Goal: Task Accomplishment & Management: Manage account settings

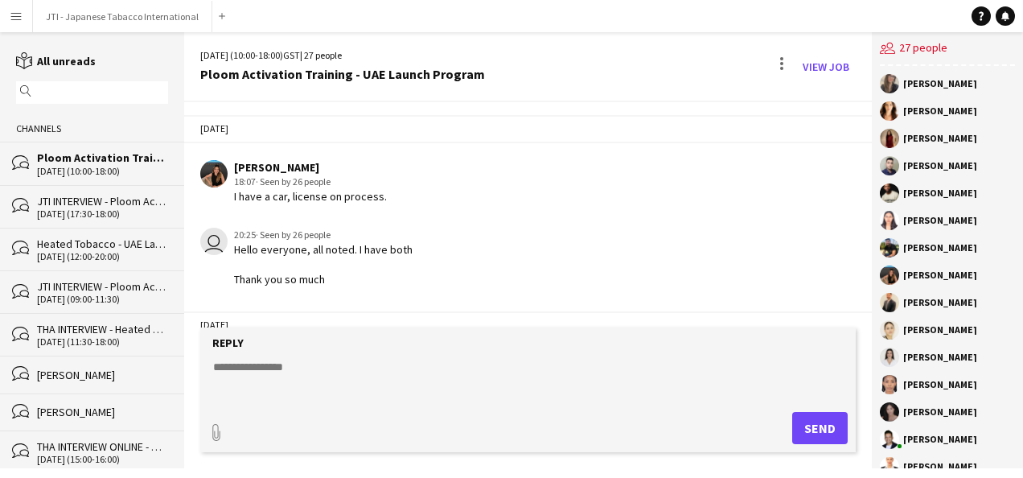
scroll to position [504, 0]
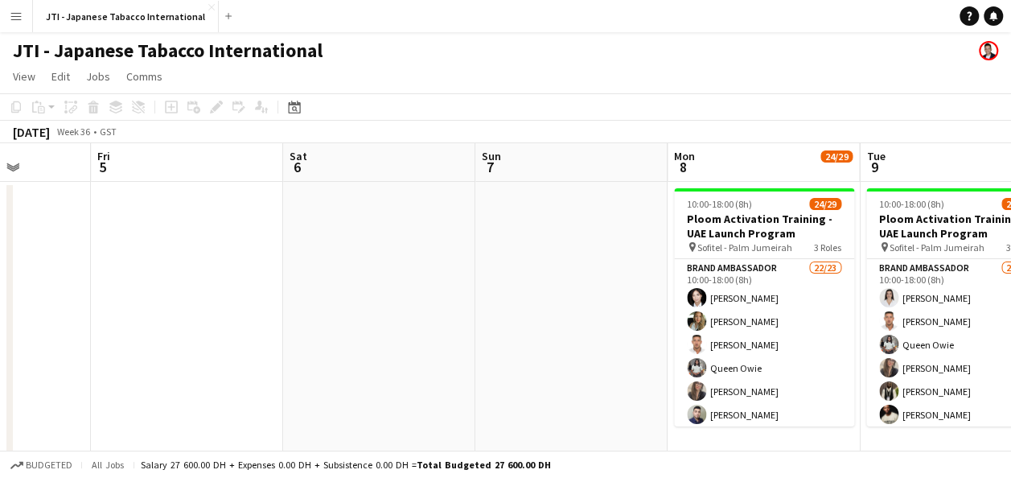
scroll to position [0, 720]
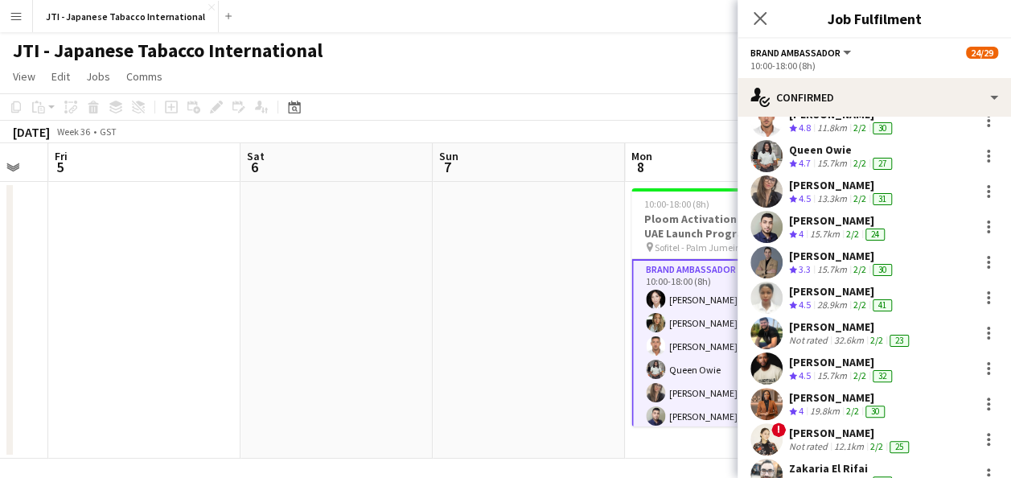
scroll to position [131, 0]
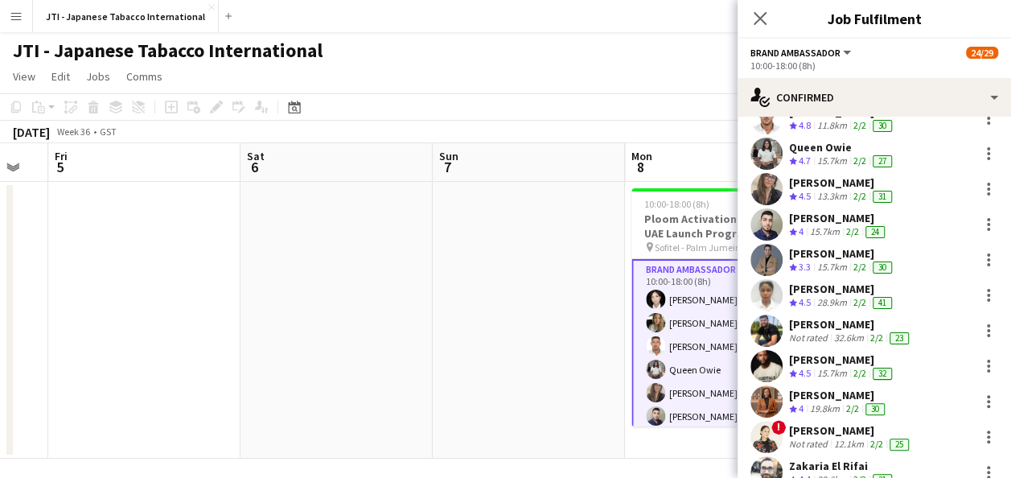
click at [814, 257] on div "[PERSON_NAME]" at bounding box center [842, 253] width 106 height 14
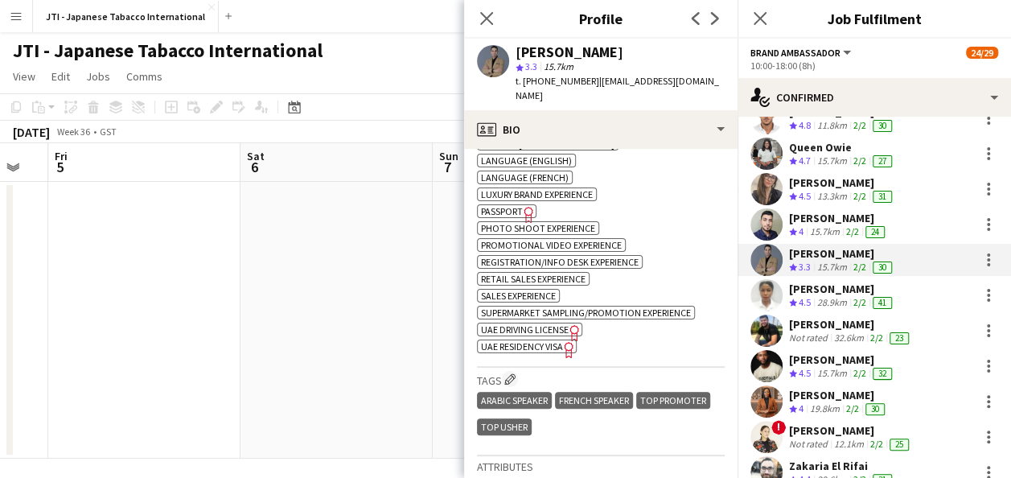
scroll to position [884, 0]
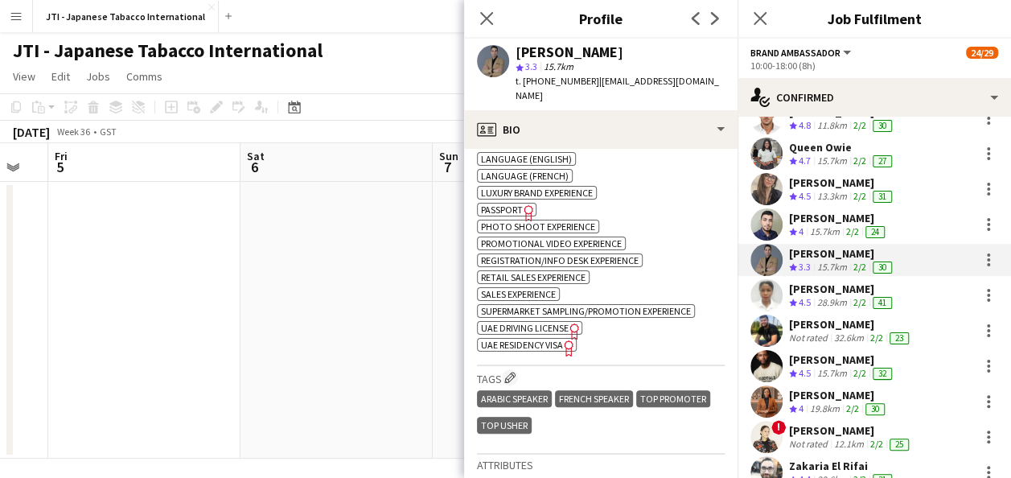
click at [555, 327] on span "UAE Driving License" at bounding box center [525, 328] width 88 height 12
click at [546, 340] on span "UAE Residency Visa" at bounding box center [522, 345] width 82 height 12
click at [484, 18] on icon "Close pop-in" at bounding box center [485, 17] width 15 height 15
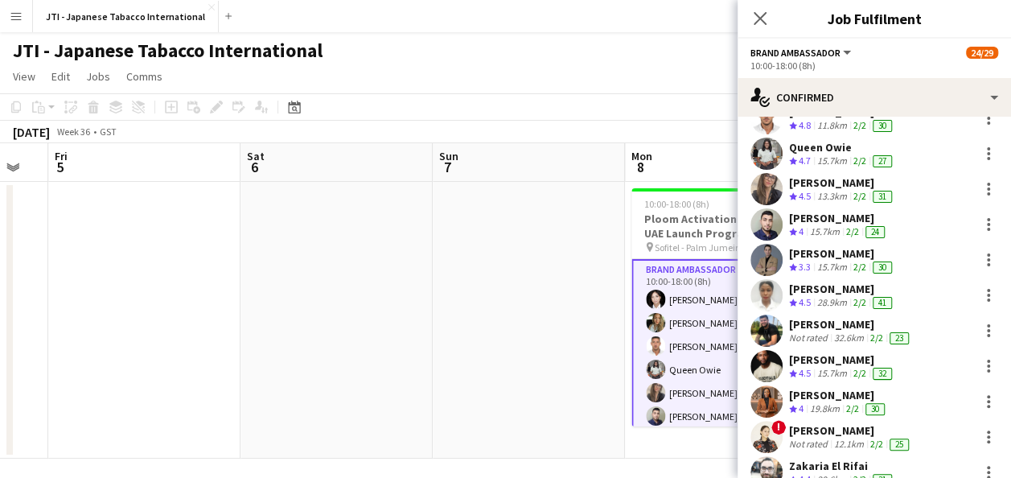
click at [610, 76] on app-page-menu "View Day view expanded Day view collapsed Month view Date picker Jump to [DATE]…" at bounding box center [505, 78] width 1011 height 31
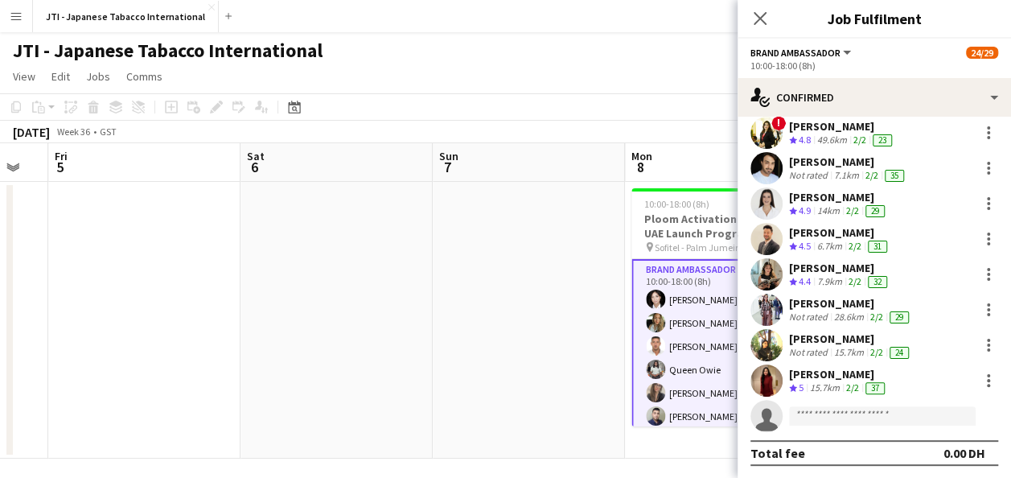
scroll to position [542, 0]
click at [829, 382] on div "15.7km" at bounding box center [825, 387] width 36 height 14
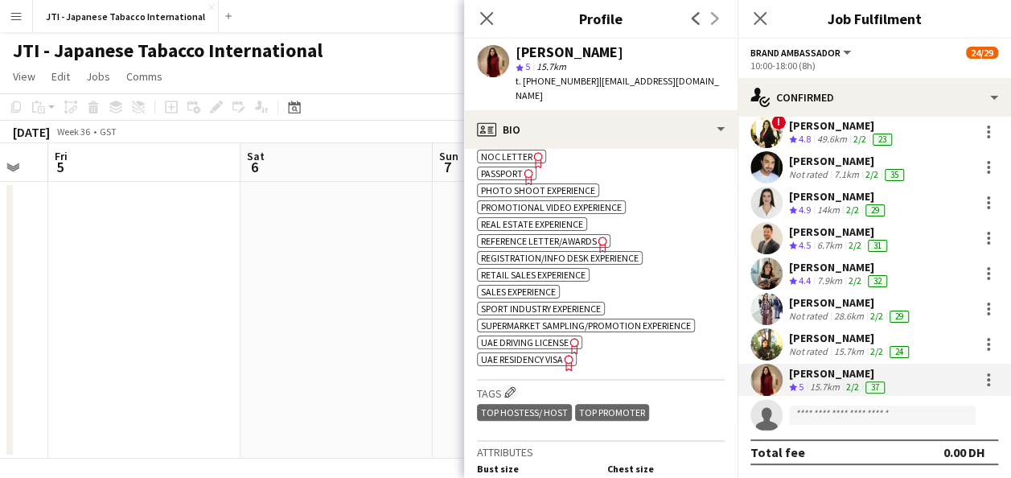
scroll to position [1165, 0]
click at [520, 352] on span "UAE Residency Visa" at bounding box center [522, 358] width 82 height 12
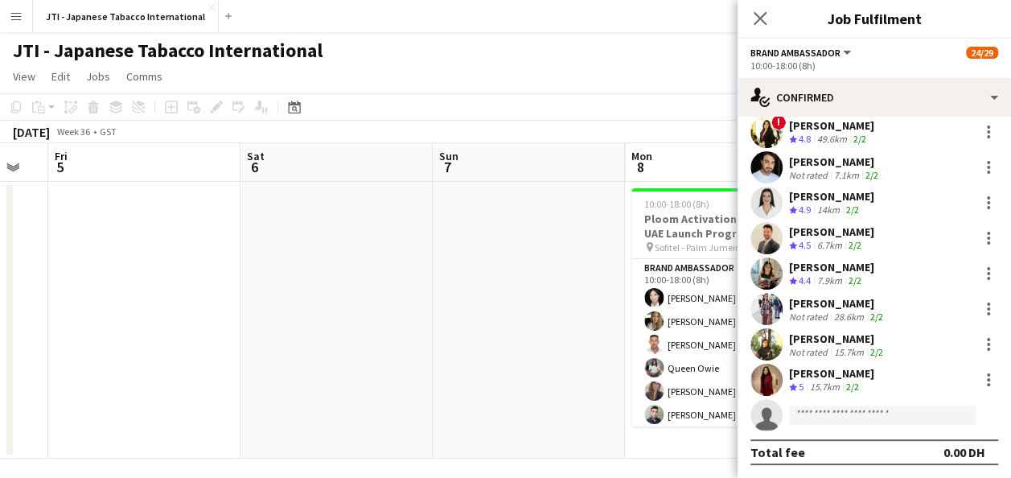
click at [515, 351] on app-date-cell at bounding box center [529, 320] width 192 height 277
